Goal: Complete application form

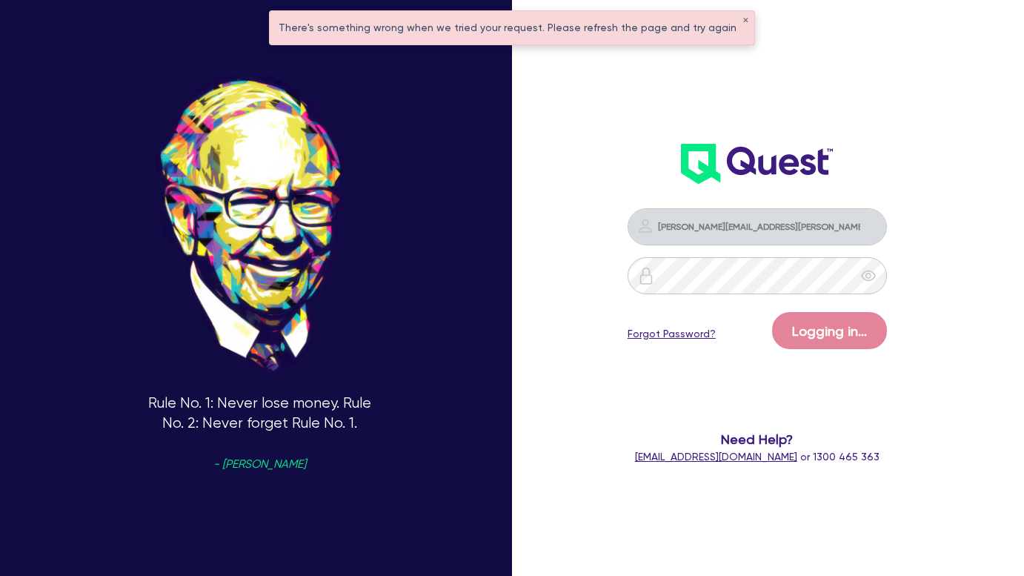
scroll to position [67, 0]
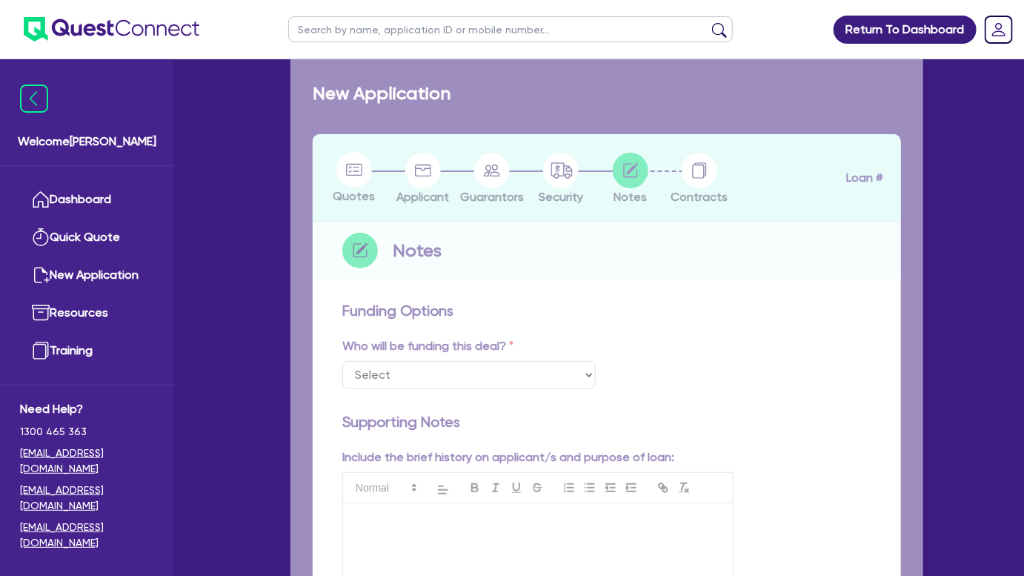
select select "Quest Finance - Own Book"
checkbox input "true"
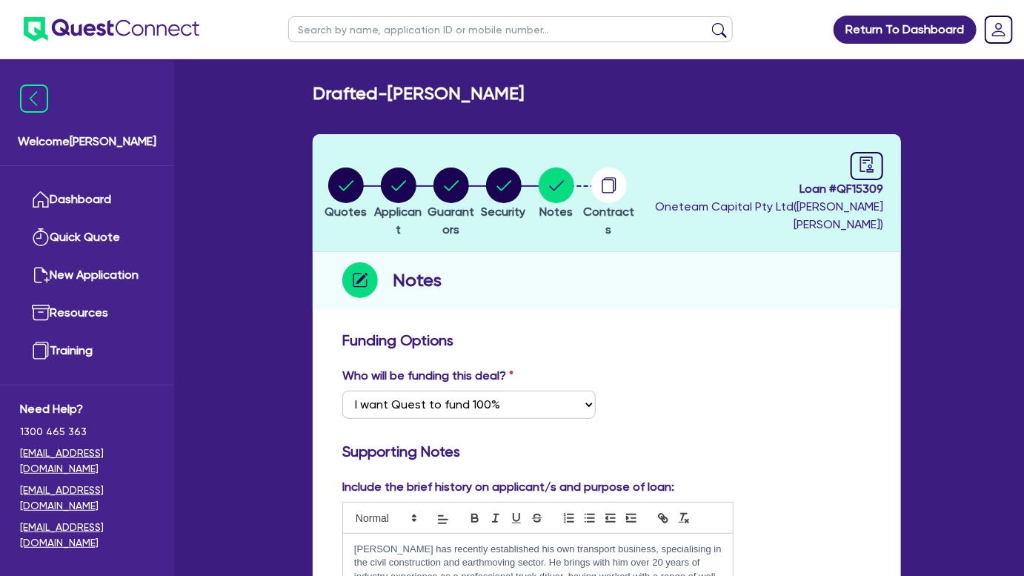
click at [457, 33] on input "text" at bounding box center [510, 29] width 444 height 26
paste input "QF15049"
type input "QF15049"
click button "submit" at bounding box center [719, 32] width 24 height 21
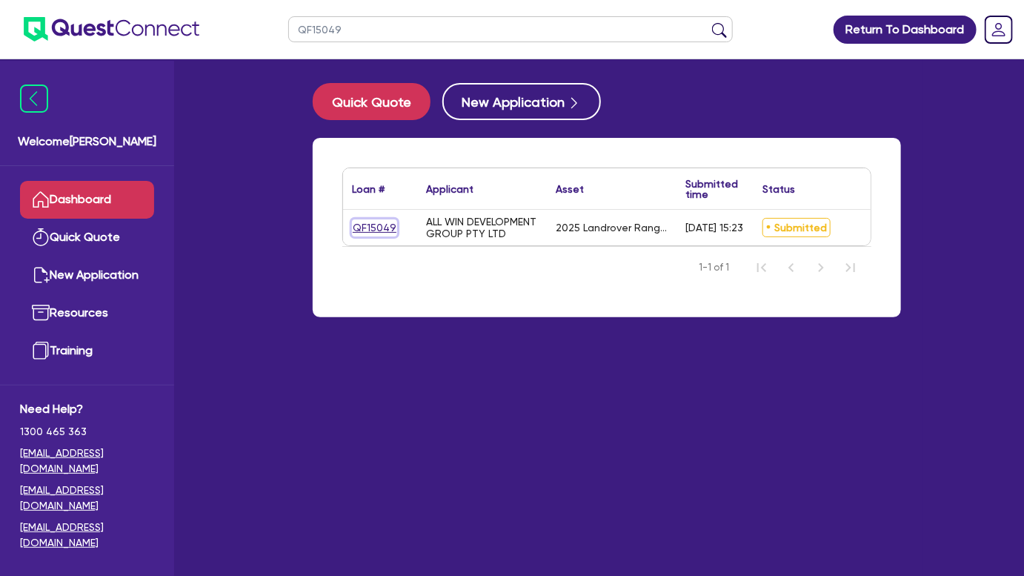
click at [382, 223] on link "QF15049" at bounding box center [374, 227] width 45 height 17
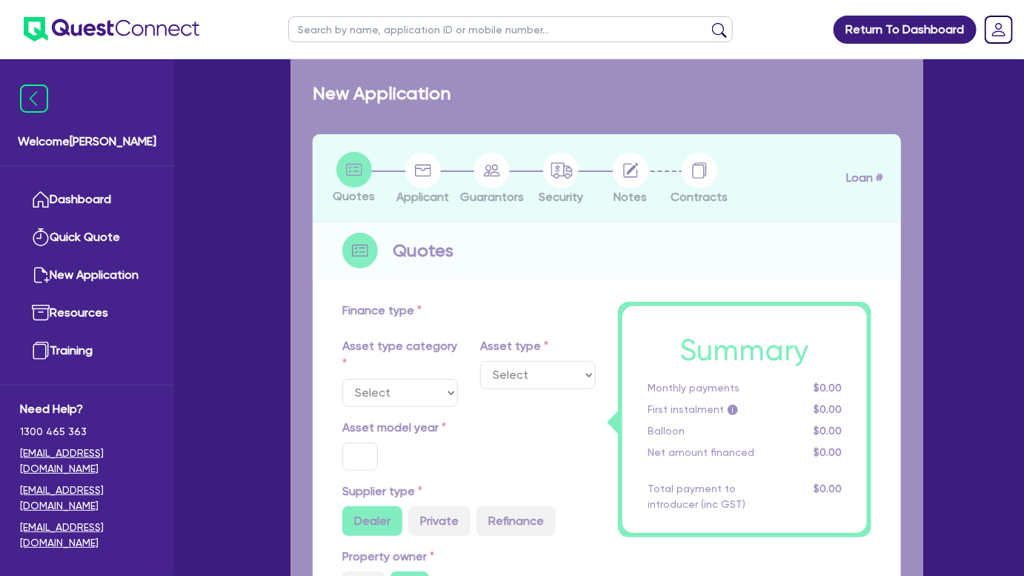
select select "CARS_AND_LIGHT_TRUCKS"
type input "2025"
type input "240,000"
type input "4"
type input "9,621.78"
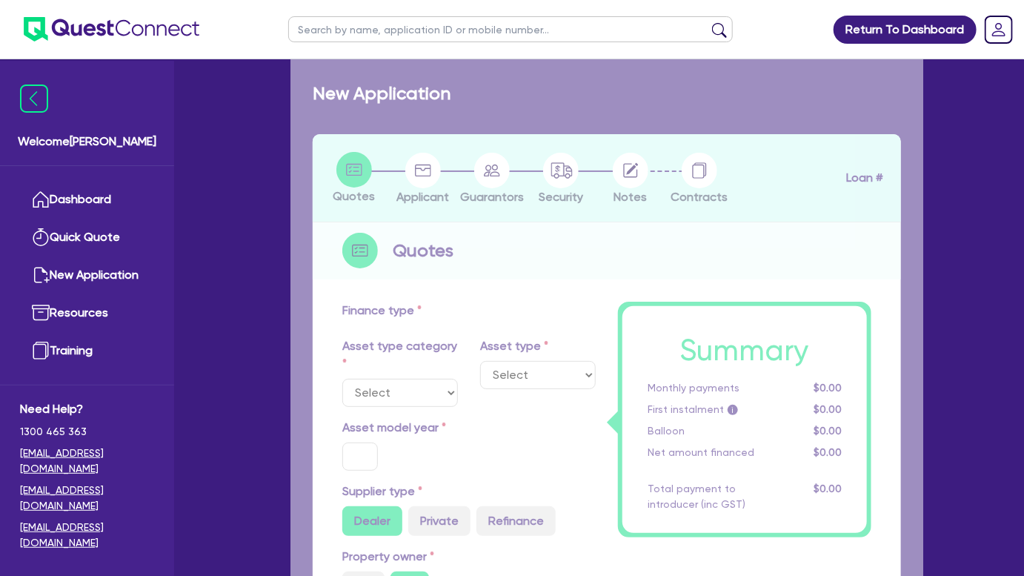
type input "6.49"
type input "495"
select select "PASSENGER_VEHICLES"
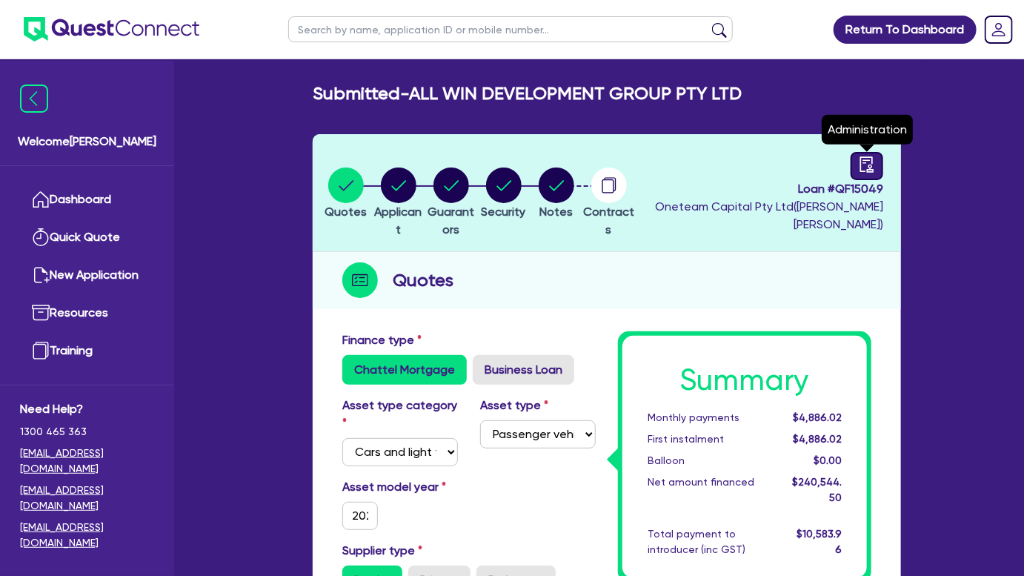
click at [875, 165] on link at bounding box center [866, 166] width 33 height 28
select select "SUBMITTED_NEW"
select select "Quest Finance - Own Book"
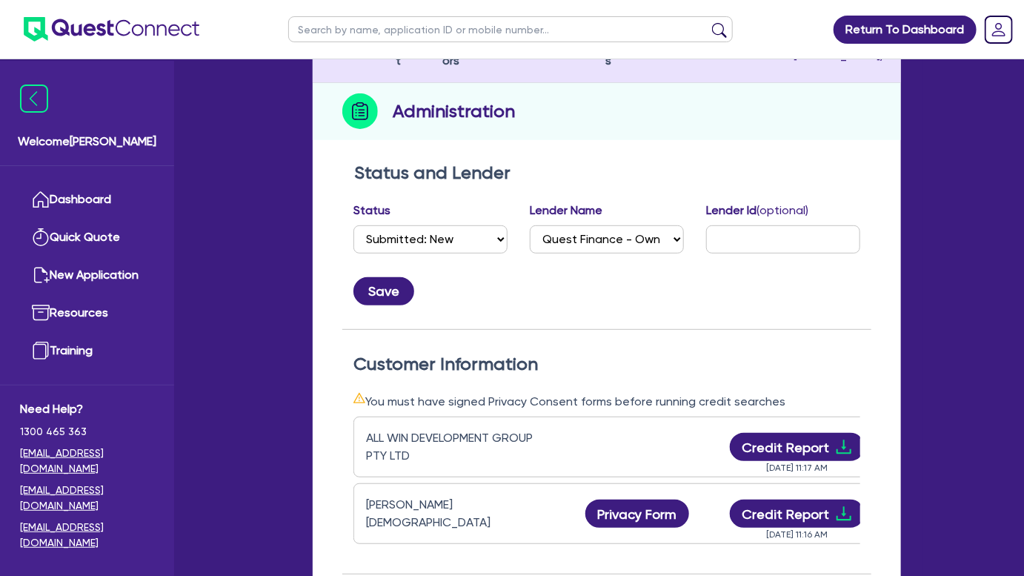
scroll to position [170, 0]
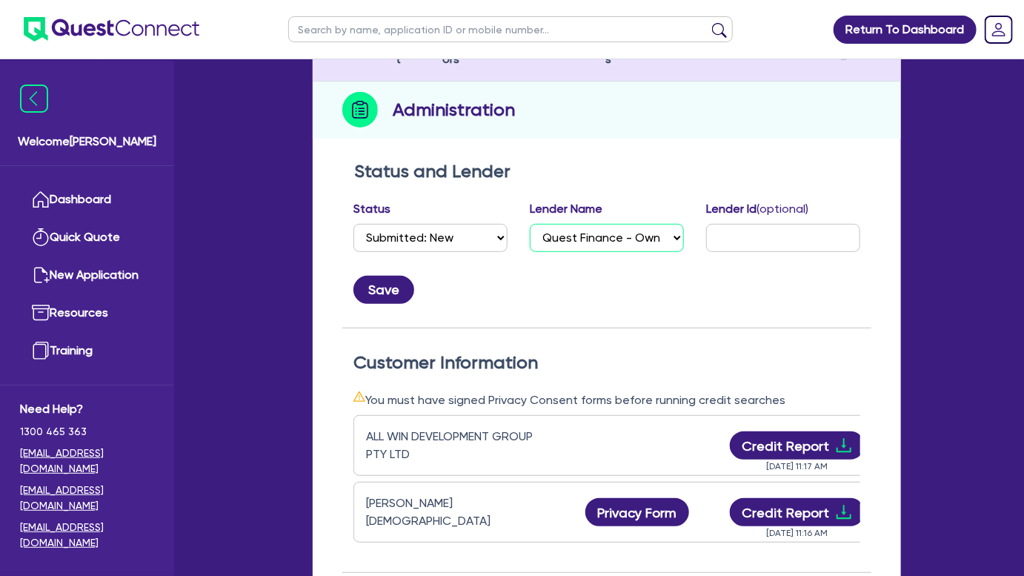
click at [621, 241] on select "Select AAMF AFS Alex Bank Angle Finance Azora Banjo BigStone BOQ Finance Brande…" at bounding box center [607, 238] width 154 height 28
click at [620, 232] on select "Select AAMF AFS Alex Bank Angle Finance Azora Banjo BigStone BOQ Finance Brande…" at bounding box center [607, 238] width 154 height 28
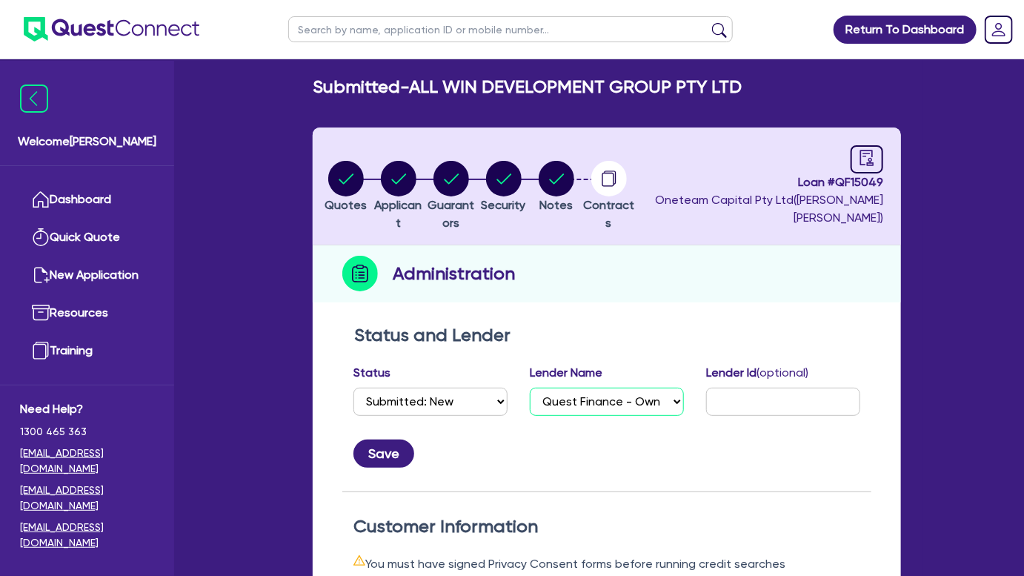
scroll to position [0, 0]
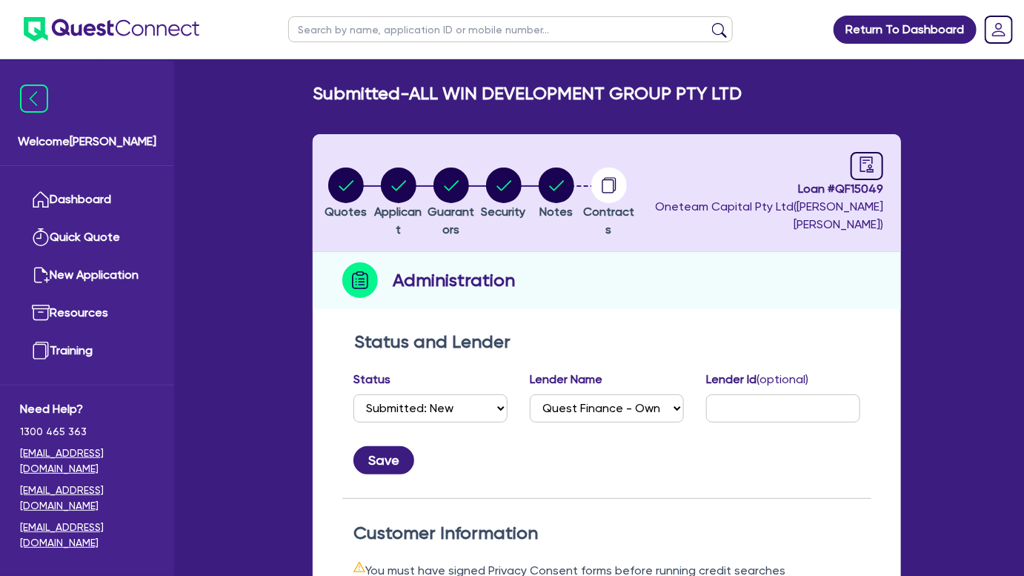
click at [567, 176] on li "Notes" at bounding box center [556, 193] width 53 height 52
click at [574, 181] on circle "button" at bounding box center [557, 185] width 36 height 36
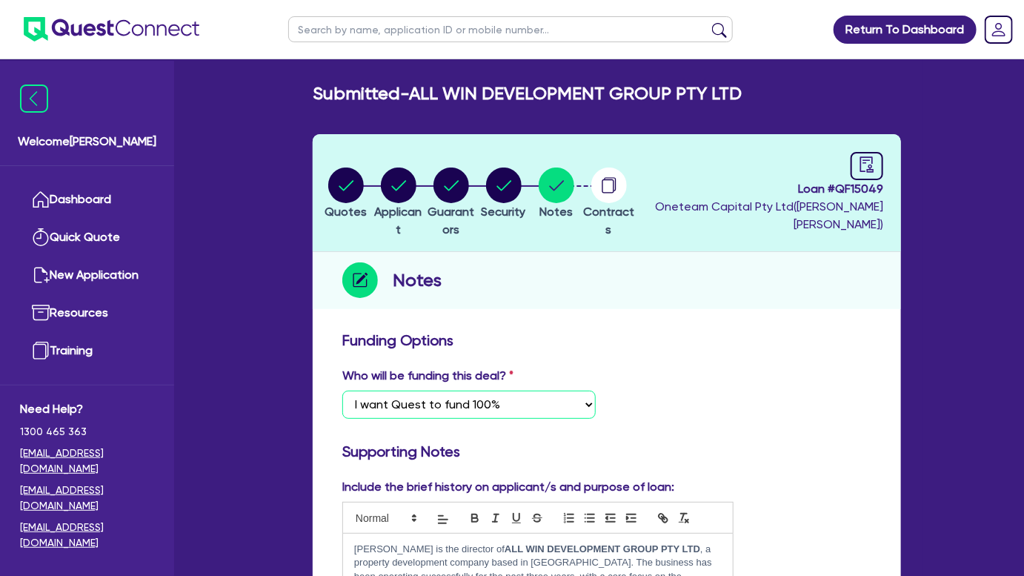
click at [496, 404] on select "Select I want Quest to fund 100% I will fund 100% I will co-fund with Quest Oth…" at bounding box center [468, 404] width 253 height 28
select select "Other"
click at [342, 390] on select "Select I want Quest to fund 100% I will fund 100% I will co-fund with Quest Oth…" at bounding box center [468, 404] width 253 height 28
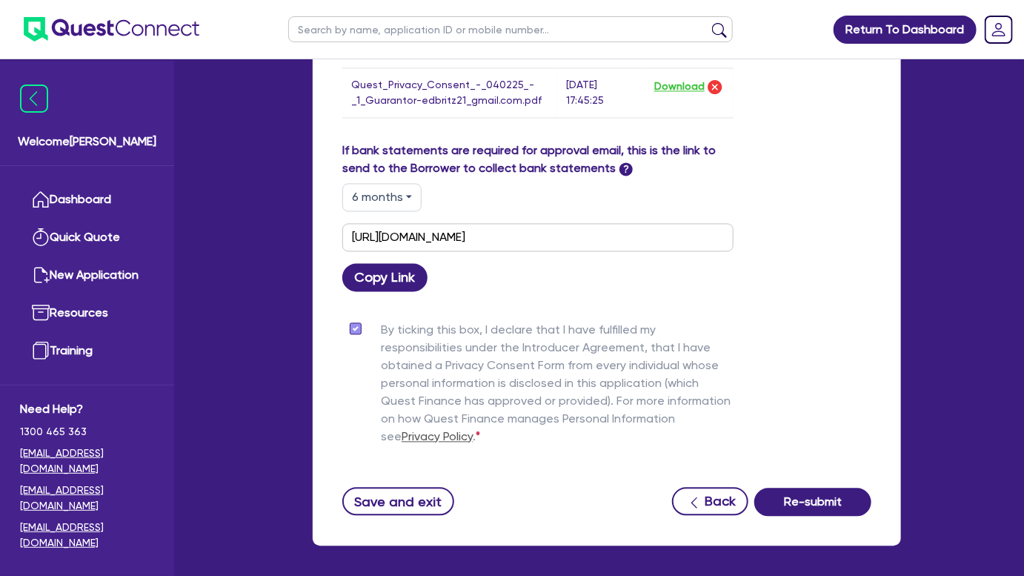
scroll to position [1153, 0]
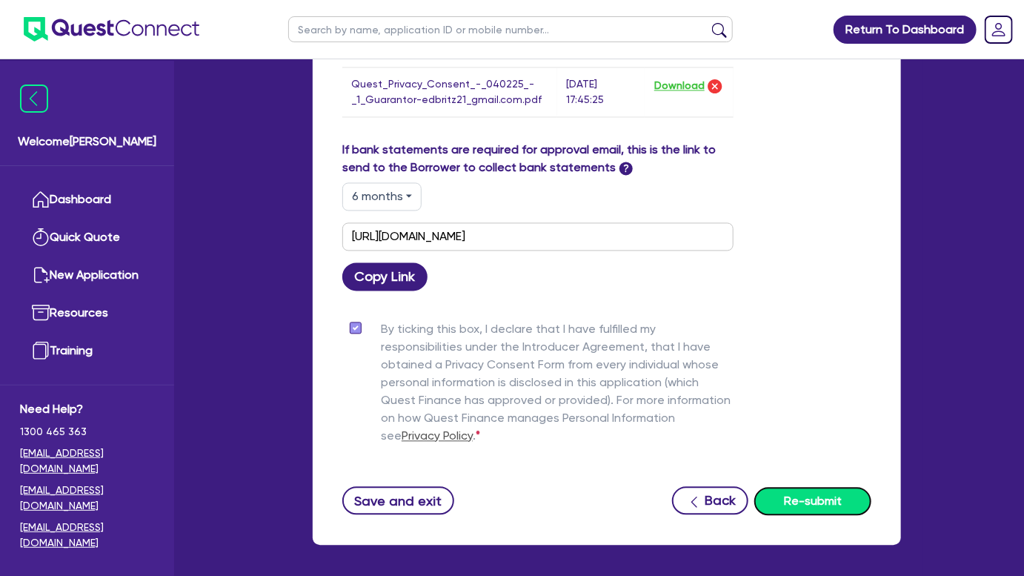
click at [781, 504] on button "Re-submit" at bounding box center [812, 501] width 117 height 28
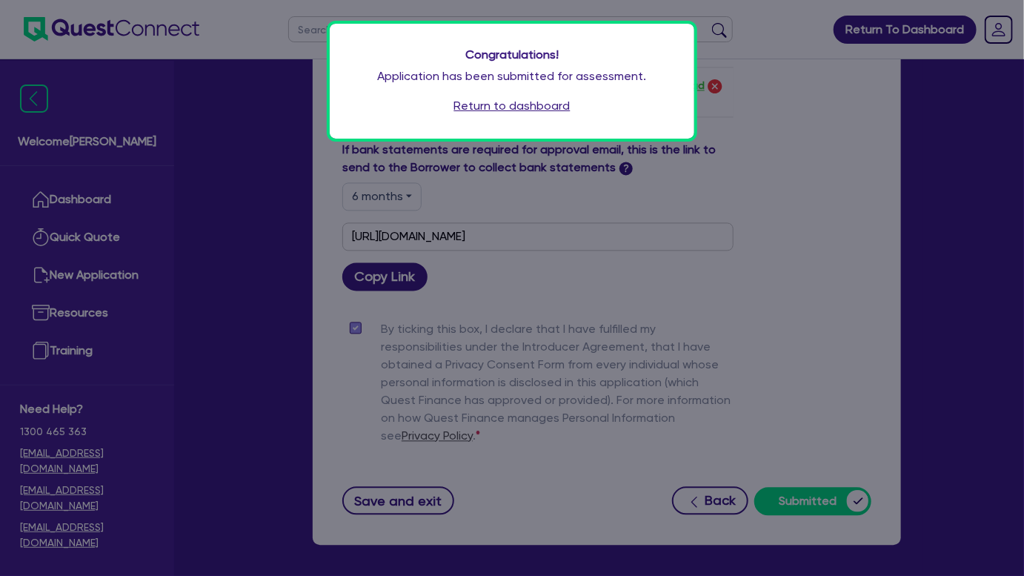
click at [467, 112] on link "Return to dashboard" at bounding box center [512, 106] width 116 height 18
